Goal: Check status: Check status

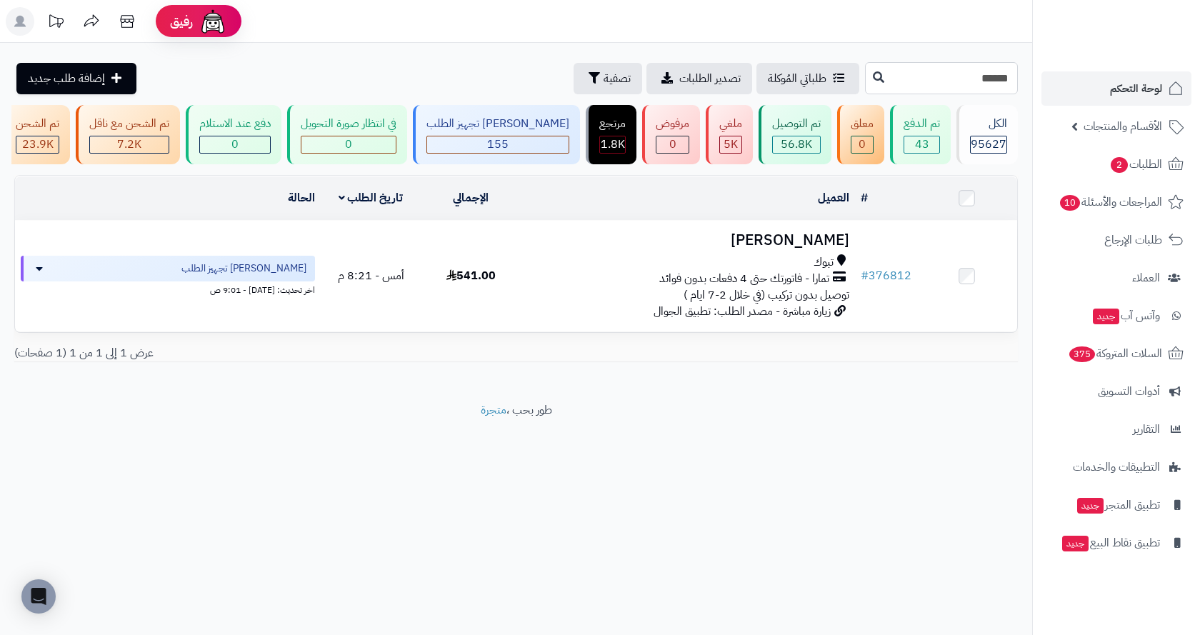
drag, startPoint x: 927, startPoint y: 85, endPoint x: 1051, endPoint y: 89, distance: 123.7
click at [1051, 89] on div "رفيق ! الطلبات معالجة مكتمل إرجاع المنتجات العملاء المتواجدون الان 229000 عملاء…" at bounding box center [600, 317] width 1200 height 635
paste input "text"
type input "******"
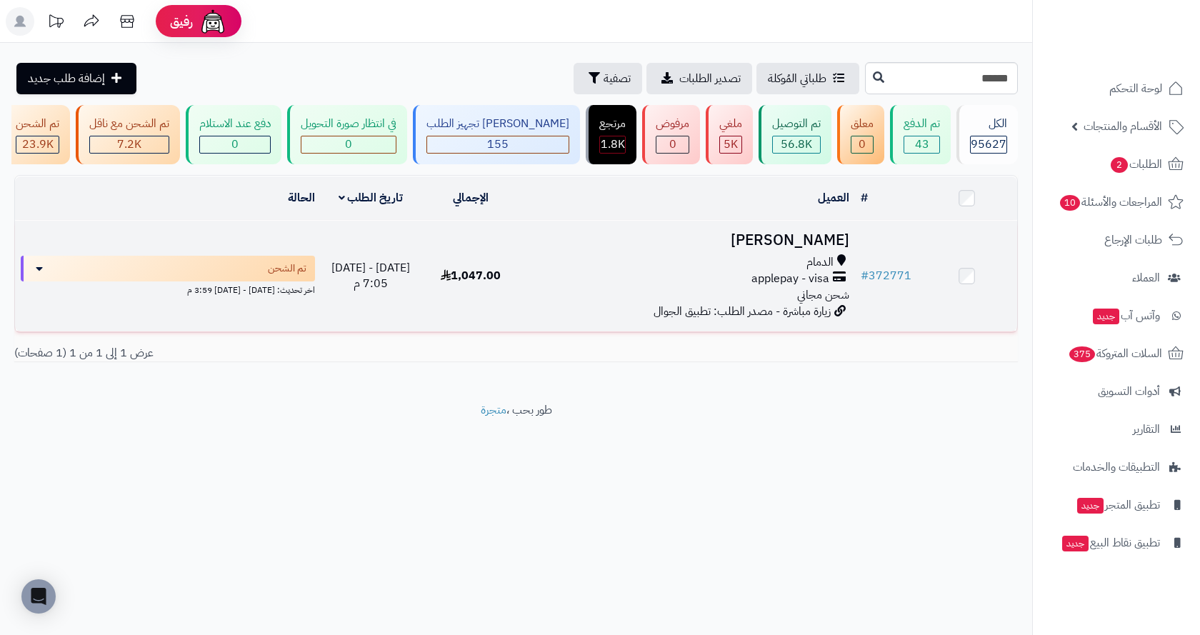
click at [712, 284] on div "applepay - visa" at bounding box center [688, 279] width 322 height 16
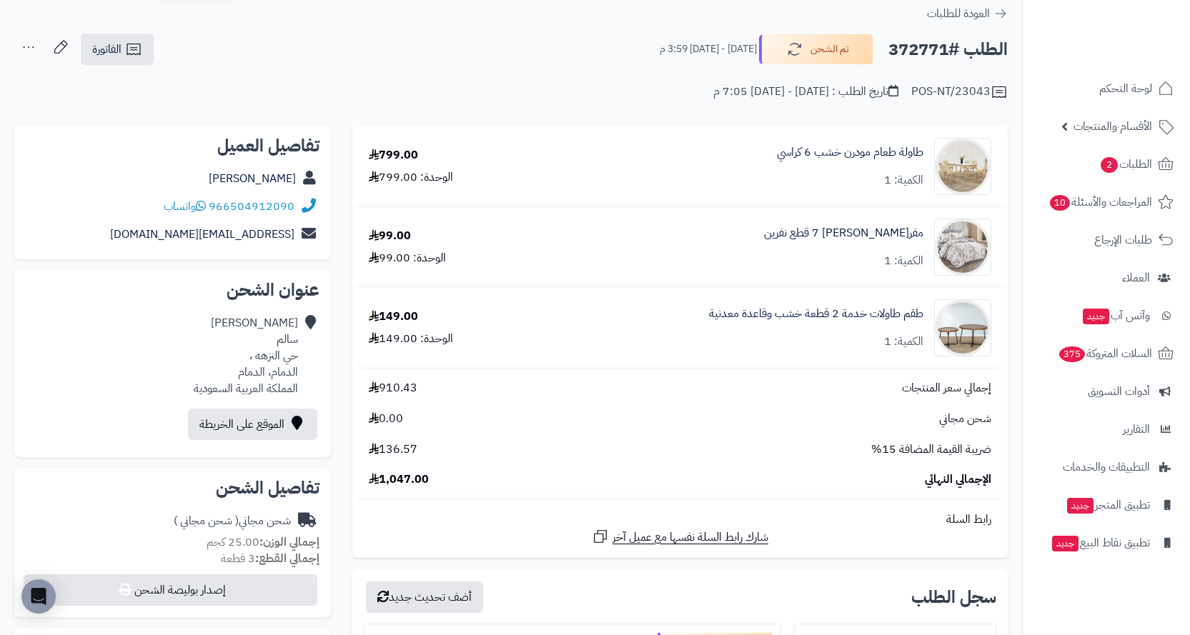
scroll to position [71, 0]
